Goal: Task Accomplishment & Management: Manage account settings

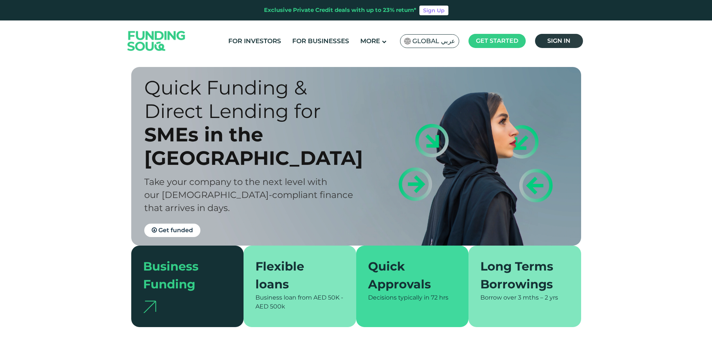
click at [570, 39] on span "Sign in" at bounding box center [559, 40] width 23 height 7
click at [555, 38] on span "Sign in" at bounding box center [559, 40] width 23 height 7
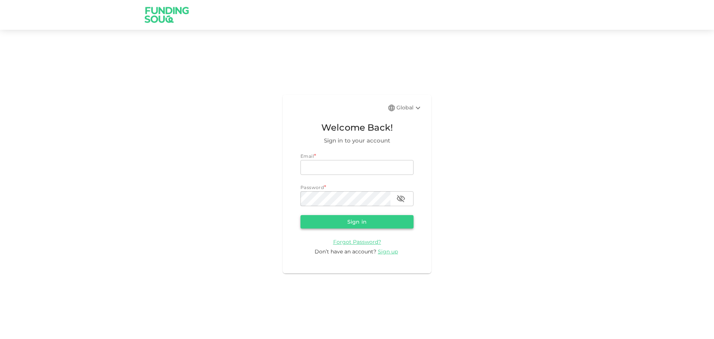
type input "[EMAIL_ADDRESS][DOMAIN_NAME]"
click at [345, 227] on button "Sign in" at bounding box center [357, 221] width 113 height 13
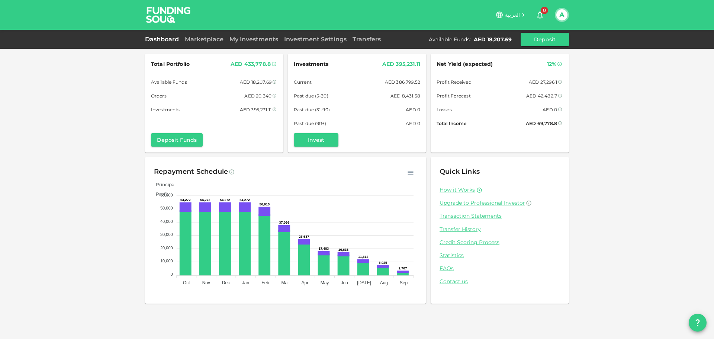
drag, startPoint x: 147, startPoint y: 52, endPoint x: 152, endPoint y: 52, distance: 4.5
click at [150, 52] on div "Total Portfolio AED 433,778.8 Available Funds AED 18,207.69 Orders AED 20,340 I…" at bounding box center [357, 178] width 424 height 259
click at [215, 42] on link "Marketplace" at bounding box center [204, 39] width 45 height 7
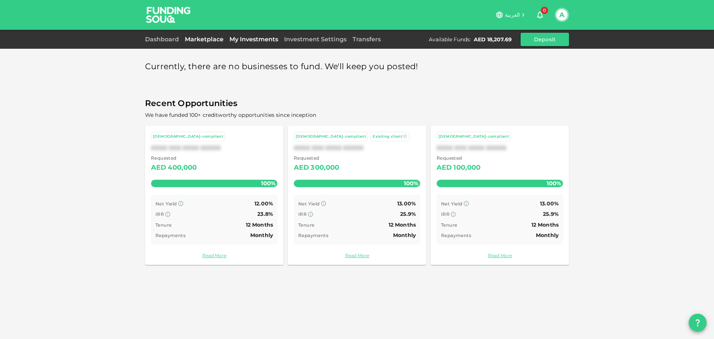
click at [251, 38] on link "My Investments" at bounding box center [254, 39] width 55 height 7
